Goal: Task Accomplishment & Management: Manage account settings

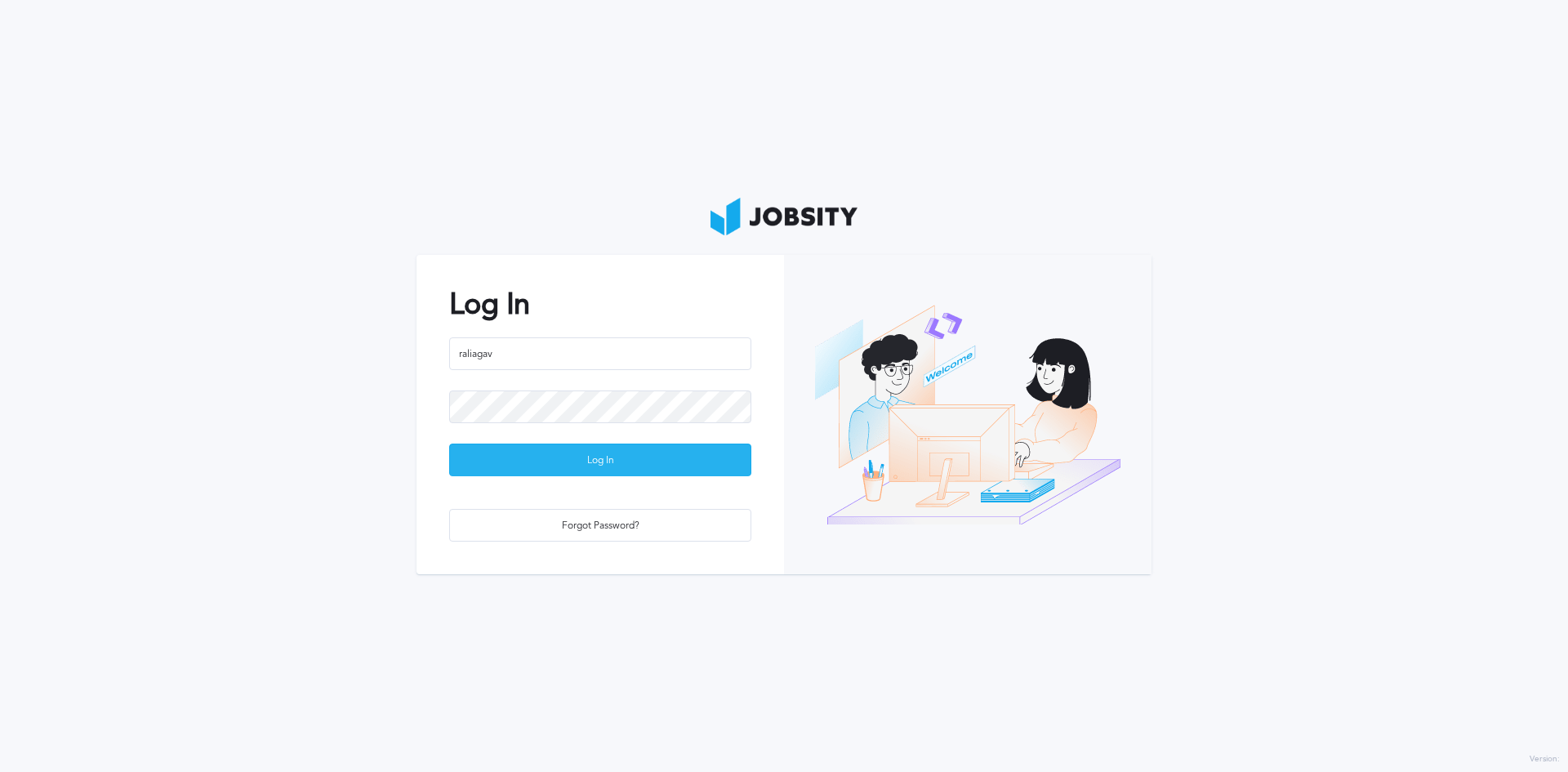
click at [574, 459] on div "Log In" at bounding box center [600, 460] width 300 height 33
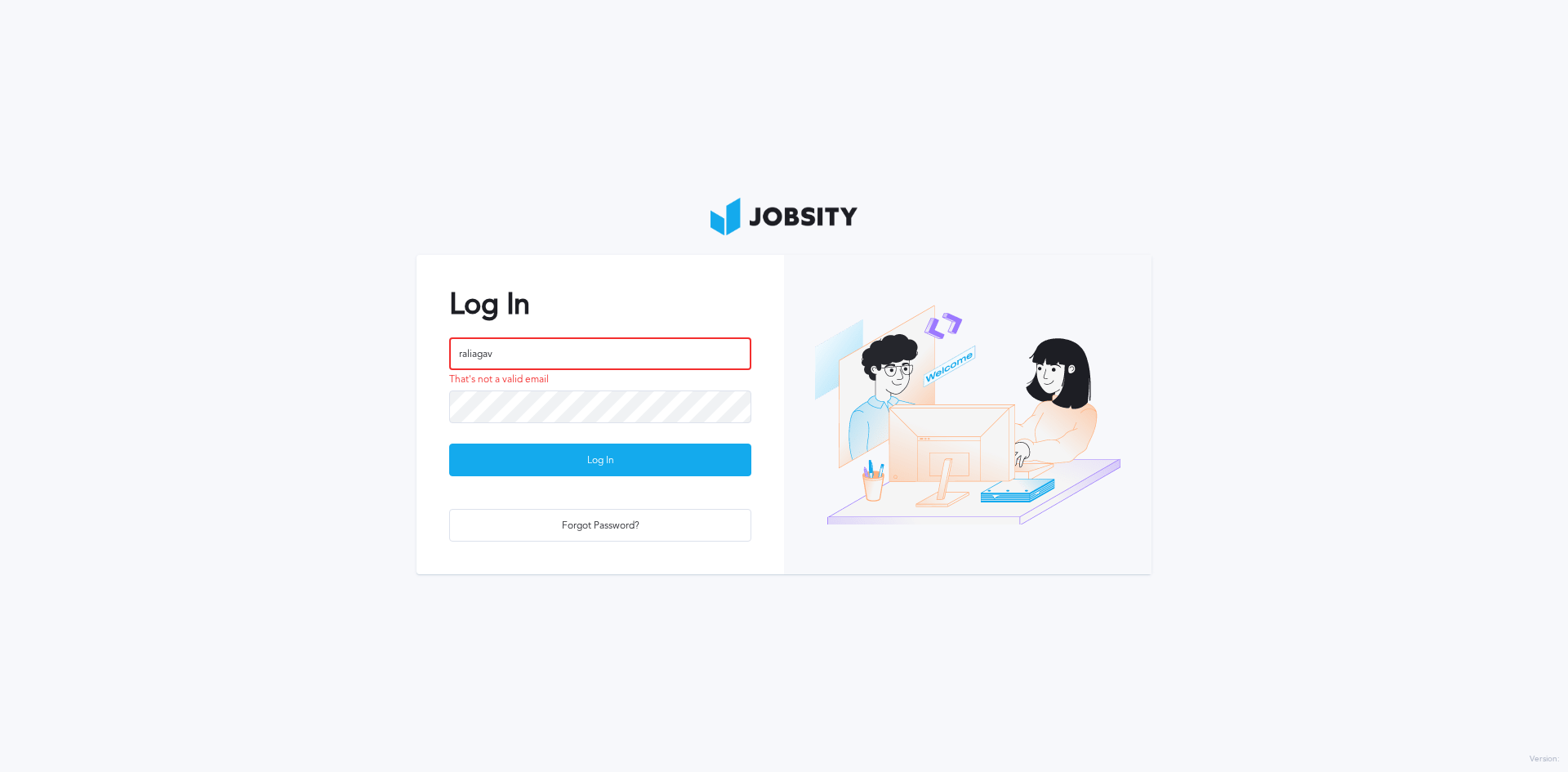
click at [643, 344] on input "raliagav" at bounding box center [600, 353] width 302 height 33
click at [642, 344] on input "raliagav" at bounding box center [600, 353] width 302 height 33
type input "[PERSON_NAME][EMAIL_ADDRESS][PERSON_NAME][PERSON_NAME][DOMAIN_NAME]"
click at [585, 466] on div "Log In" at bounding box center [600, 460] width 300 height 33
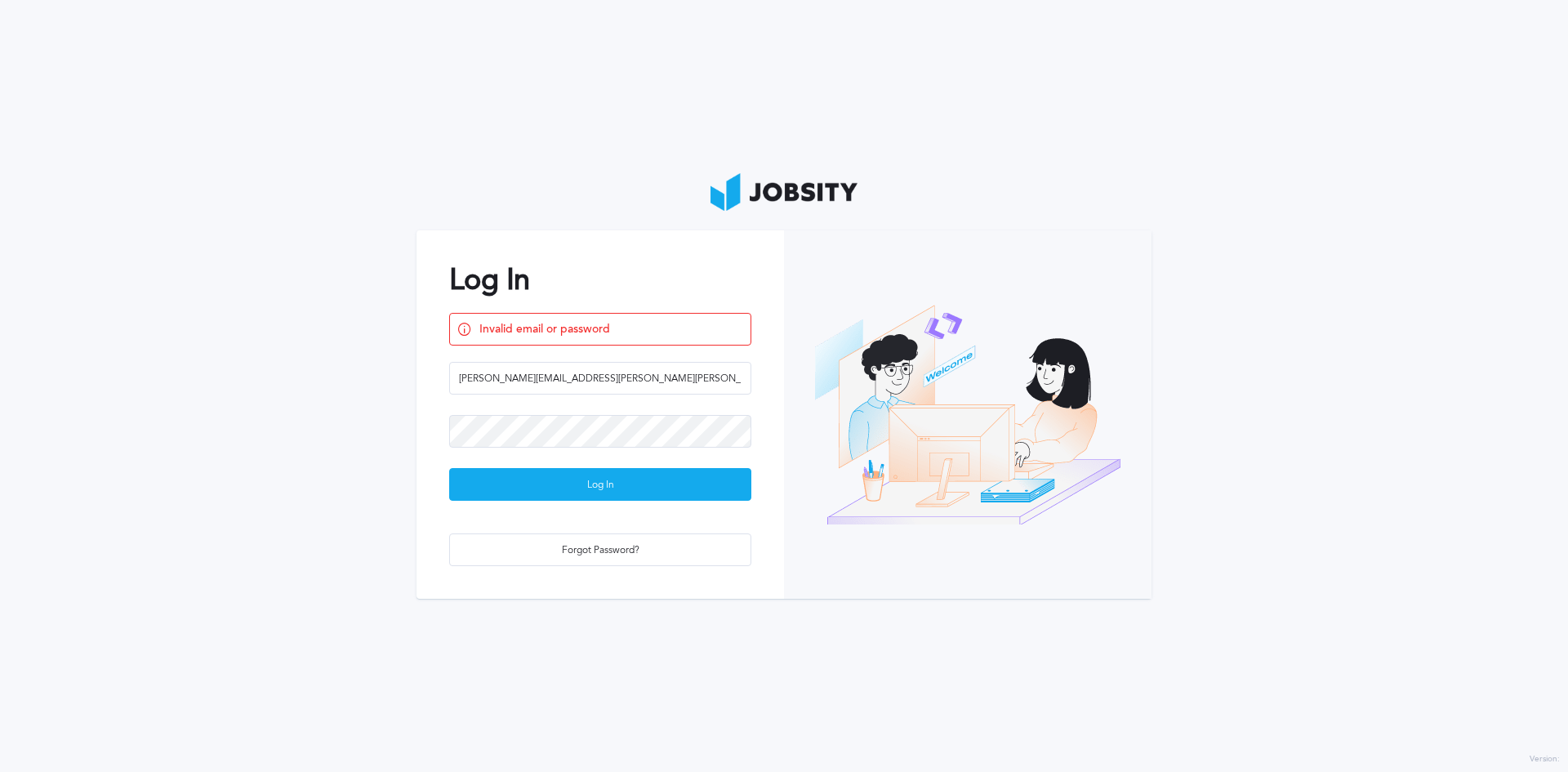
click at [449, 468] on button "Log In" at bounding box center [600, 484] width 302 height 33
